Goal: Task Accomplishment & Management: Use online tool/utility

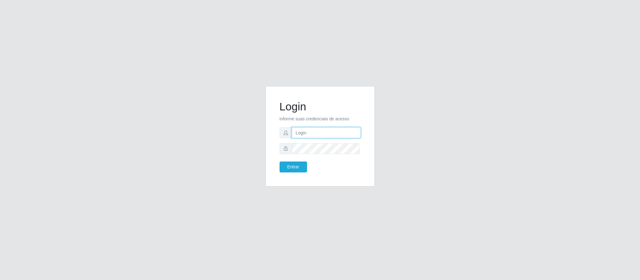
click at [303, 135] on input "text" at bounding box center [326, 132] width 69 height 11
type input "[PERSON_NAME].[PERSON_NAME]@queirozatacadao"
click at [304, 155] on form "Login Informe suas credenciais de acesso [PERSON_NAME].[PERSON_NAME]@queirozata…" at bounding box center [319, 136] width 81 height 72
click at [279, 162] on button "Entrar" at bounding box center [292, 167] width 27 height 11
click at [290, 162] on button "Entrar" at bounding box center [292, 167] width 27 height 11
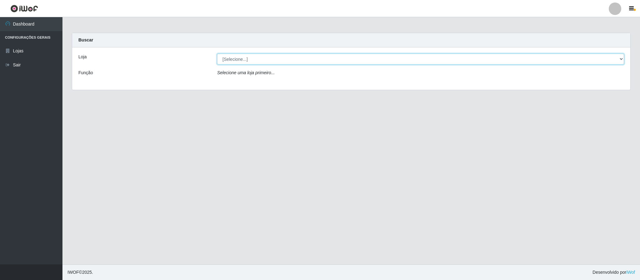
click at [620, 60] on select "[Selecione...] Queiroz Atacadão - Coophab" at bounding box center [420, 59] width 407 height 11
select select "463"
click at [217, 54] on select "[Selecione...] Queiroz Atacadão - Coophab" at bounding box center [420, 59] width 407 height 11
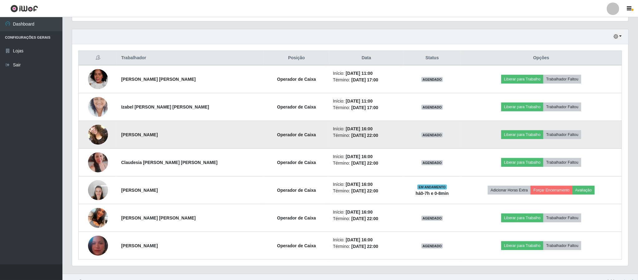
scroll to position [220, 0]
